Goal: Task Accomplishment & Management: Complete application form

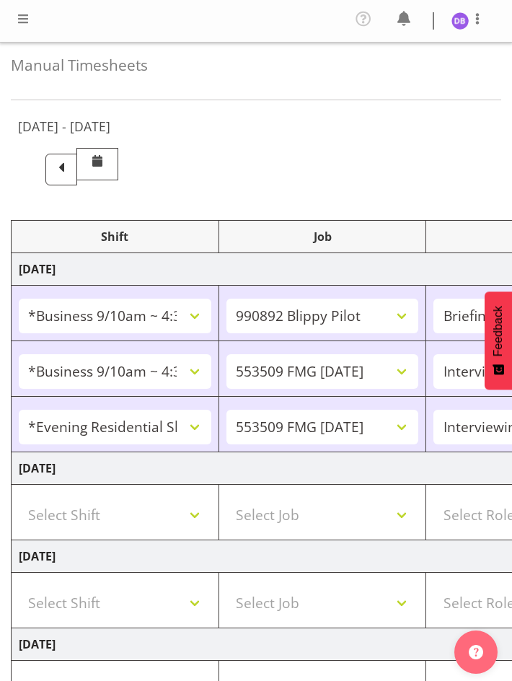
select select "26078"
select select "10574"
select select "26078"
select select "10585"
select select "47"
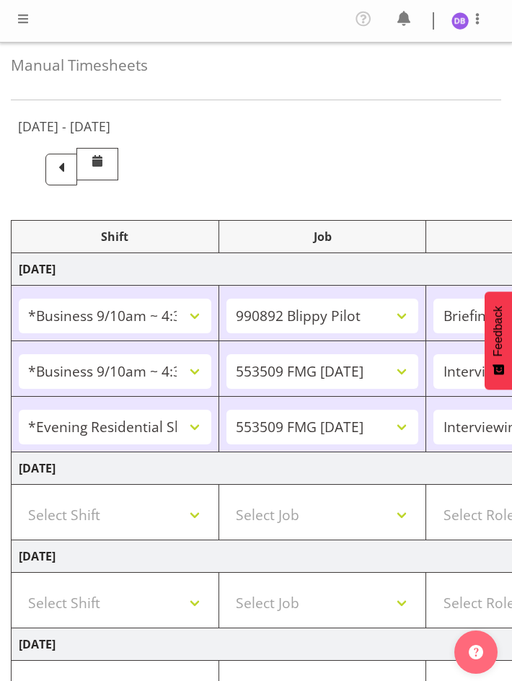
select select "48116"
select select "10585"
select select "47"
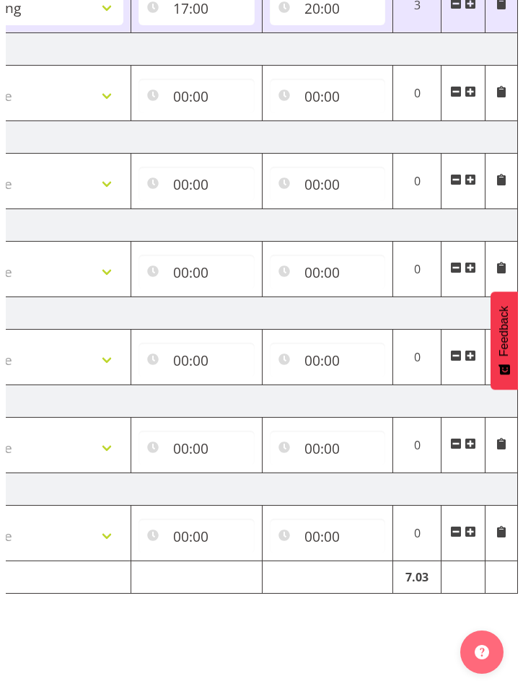
scroll to position [40, 0]
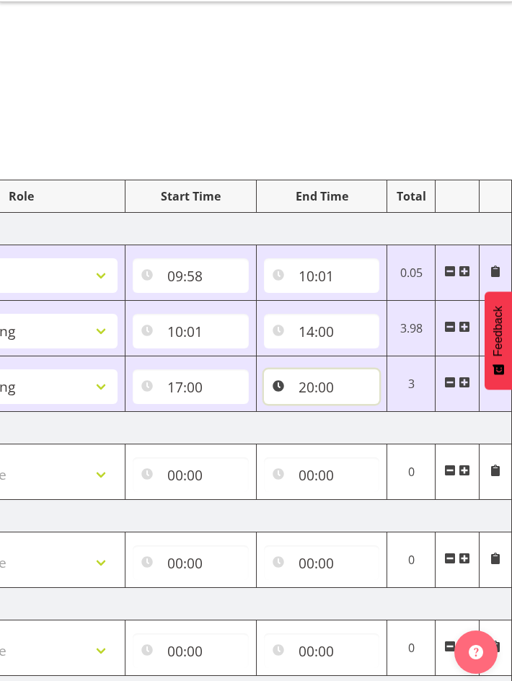
click at [323, 388] on input "20:00" at bounding box center [322, 386] width 116 height 35
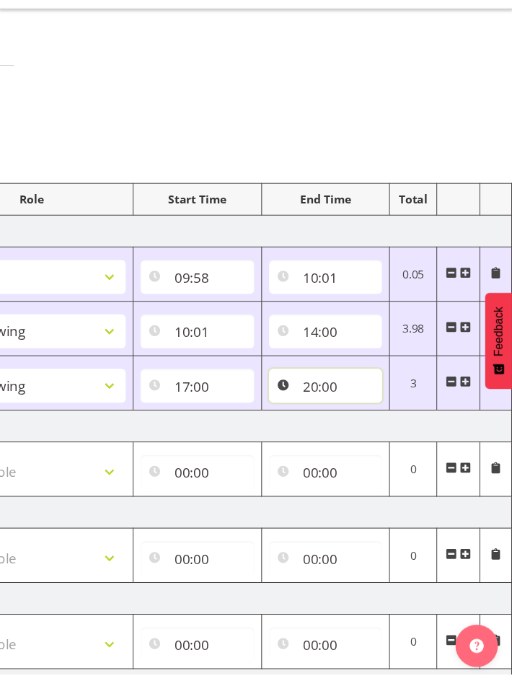
scroll to position [0, 498]
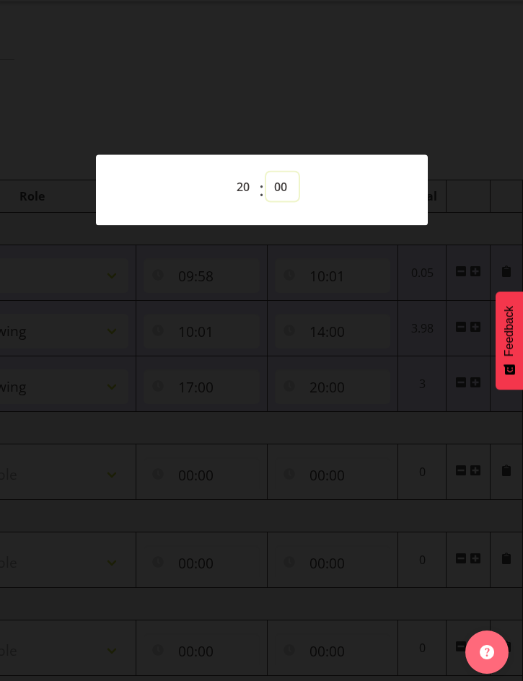
click at [284, 184] on select "00 01 02 03 04 05 06 07 08 09 10 11 12 13 14 15 16 17 18 19 20 21 22 23 24 25 2…" at bounding box center [282, 186] width 32 height 29
select select "5"
click at [266, 172] on select "00 01 02 03 04 05 06 07 08 09 10 11 12 13 14 15 16 17 18 19 20 21 22 23 24 25 2…" at bounding box center [282, 186] width 32 height 29
type input "20:05"
click at [356, 379] on div at bounding box center [261, 340] width 523 height 681
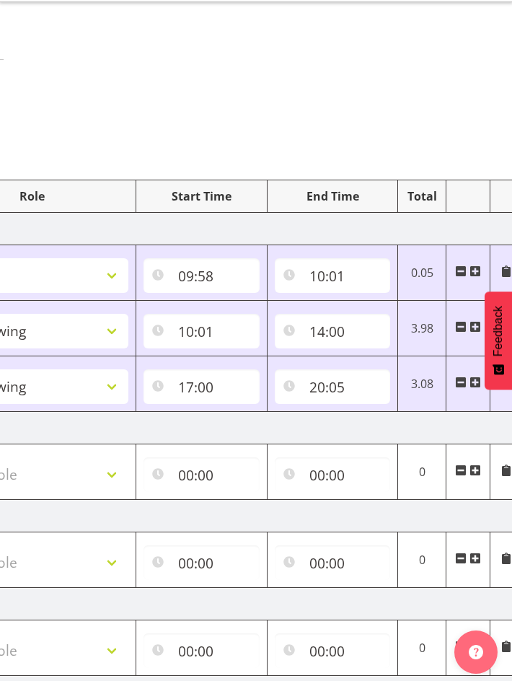
click at [473, 382] on span at bounding box center [476, 383] width 12 height 12
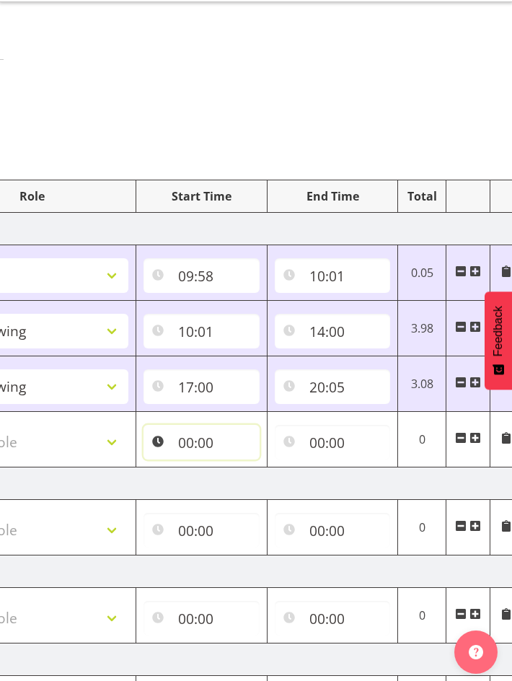
click at [189, 447] on input "00:00" at bounding box center [202, 442] width 116 height 35
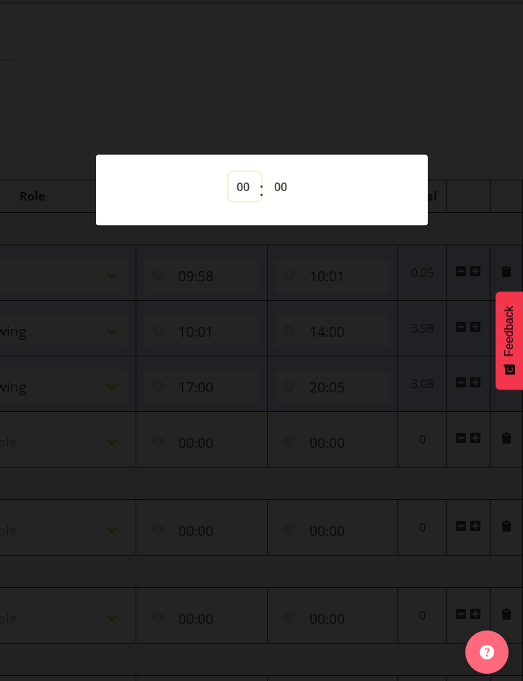
click at [244, 186] on select "00 01 02 03 04 05 06 07 08 09 10 11 12 13 14 15 16 17 18 19 20 21 22 23" at bounding box center [245, 186] width 32 height 29
select select "20"
click at [229, 172] on select "00 01 02 03 04 05 06 07 08 09 10 11 12 13 14 15 16 17 18 19 20 21 22 23" at bounding box center [245, 186] width 32 height 29
type input "20:00"
click at [278, 183] on select "00 01 02 03 04 05 06 07 08 09 10 11 12 13 14 15 16 17 18 19 20 21 22 23 24 25 2…" at bounding box center [282, 186] width 32 height 29
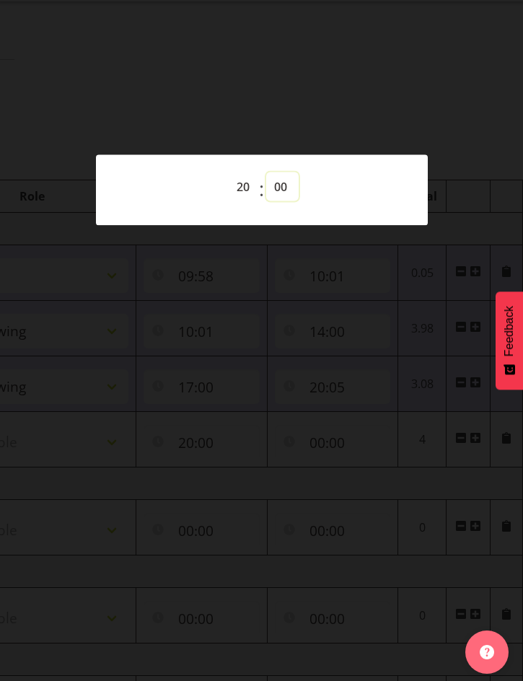
select select "5"
click at [266, 172] on select "00 01 02 03 04 05 06 07 08 09 10 11 12 13 14 15 16 17 18 19 20 21 22 23 24 25 2…" at bounding box center [282, 186] width 32 height 29
type input "20:05"
click at [348, 196] on div "00 01 02 03 04 05 06 07 08 09 10 11 12 13 14 15 16 17 18 19 20 21 22 23 : 00 01…" at bounding box center [261, 190] width 297 height 36
click at [309, 534] on div at bounding box center [261, 340] width 523 height 681
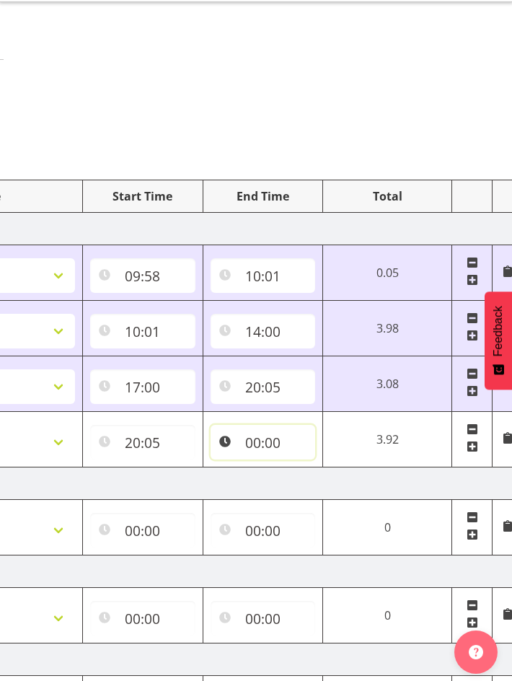
click at [264, 444] on input "00:00" at bounding box center [263, 442] width 105 height 35
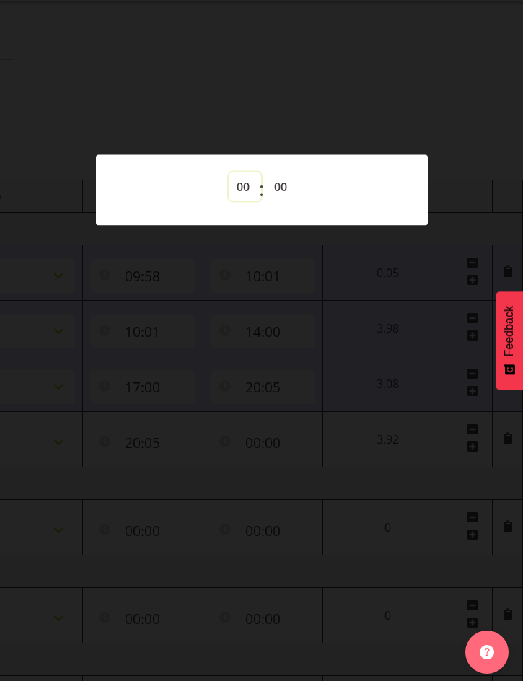
click at [240, 183] on select "00 01 02 03 04 05 06 07 08 09 10 11 12 13 14 15 16 17 18 19 20 21 22 23" at bounding box center [245, 186] width 32 height 29
select select "22"
click at [229, 172] on select "00 01 02 03 04 05 06 07 08 09 10 11 12 13 14 15 16 17 18 19 20 21 22 23" at bounding box center [245, 186] width 32 height 29
type input "22:00"
click at [322, 102] on div at bounding box center [261, 340] width 523 height 681
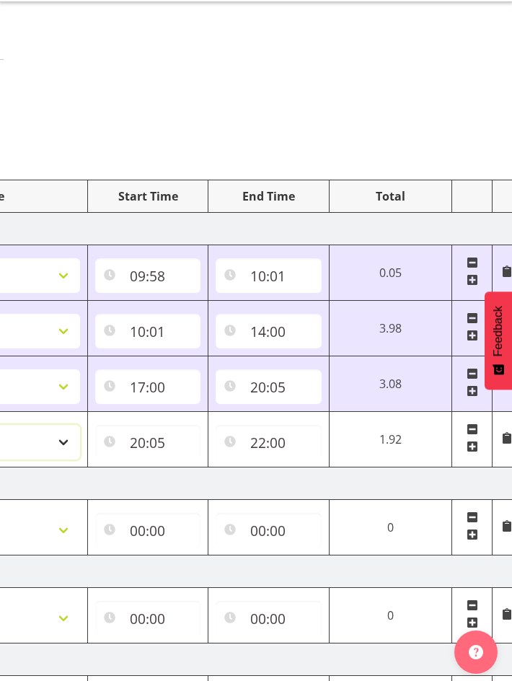
select select "47"
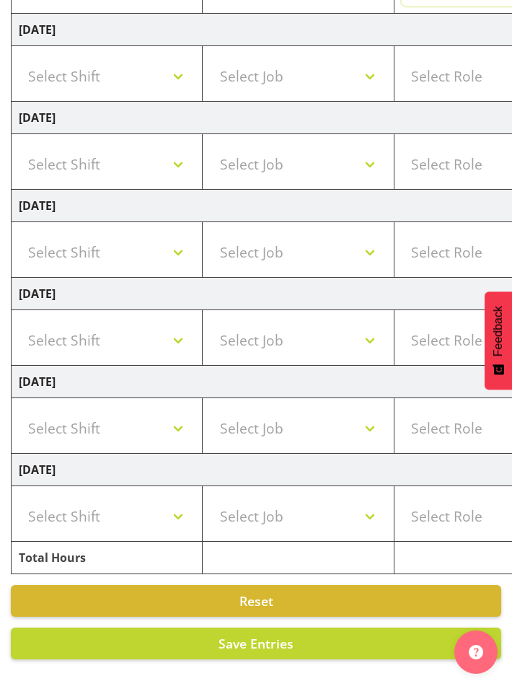
scroll to position [96, 0]
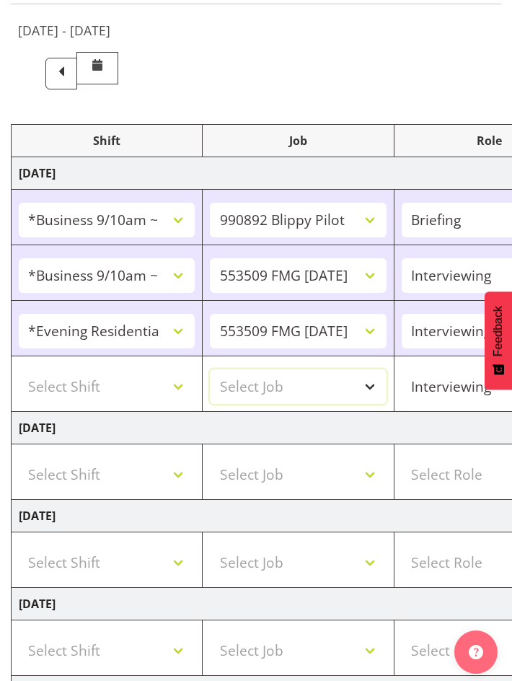
click at [307, 390] on select "Select Job 550060 IF Admin 553492 World Poll Aus Wave 2 Main 2025 553493 World …" at bounding box center [298, 386] width 176 height 35
select select "10499"
click at [210, 369] on select "Select Job 550060 IF Admin 553492 World Poll Aus Wave 2 Main 2025 553493 World …" at bounding box center [298, 386] width 176 height 35
click at [177, 385] on select "Select Shift !!Weekend Residential (Roster IT Shift Label) *Business 9/10am ~ 4…" at bounding box center [107, 386] width 176 height 35
select select "48116"
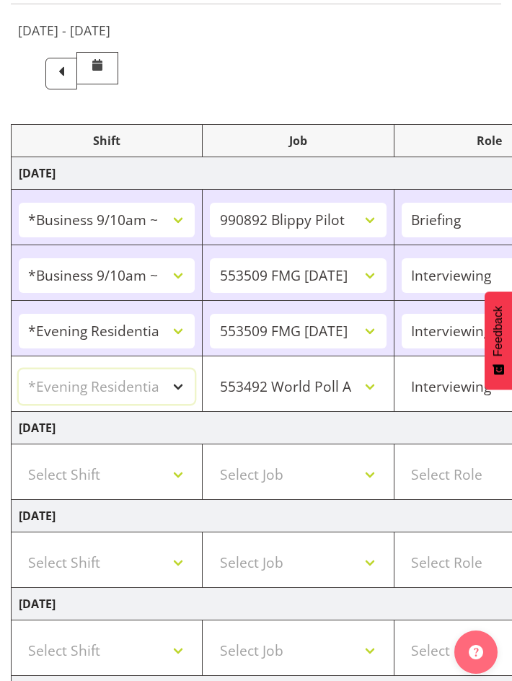
click at [19, 369] on select "Select Shift !!Weekend Residential (Roster IT Shift Label) *Business 9/10am ~ 4…" at bounding box center [107, 386] width 176 height 35
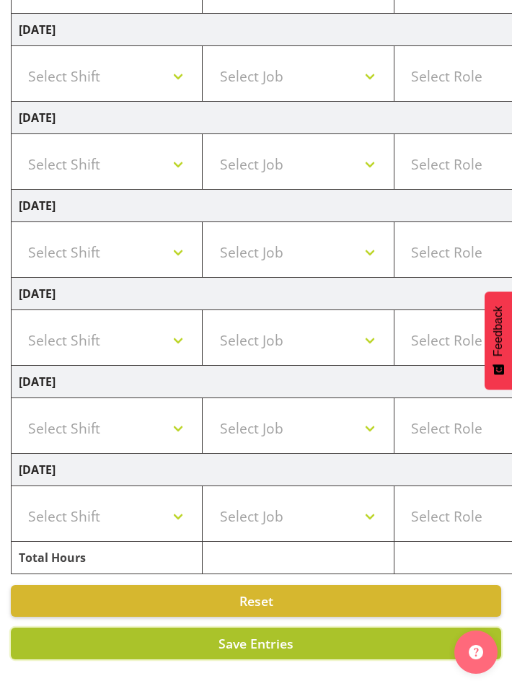
click at [285, 635] on span "Save Entries" at bounding box center [256, 643] width 75 height 17
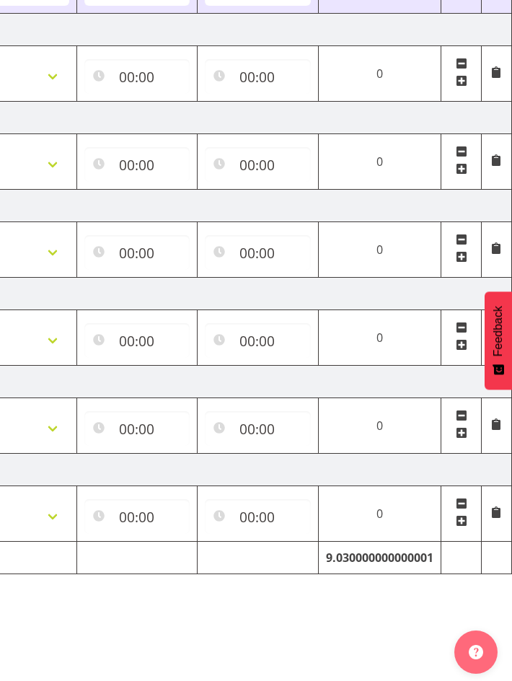
scroll to position [96, 0]
